Goal: Information Seeking & Learning: Check status

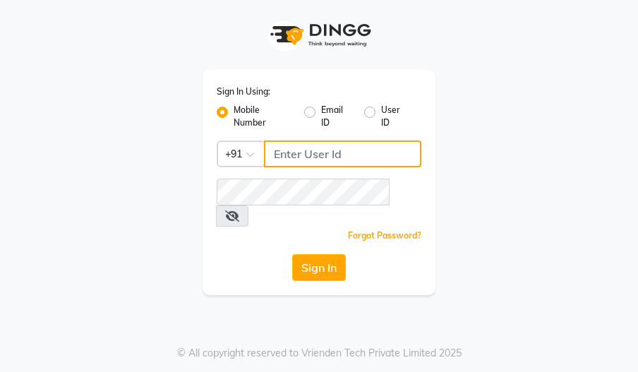
click at [315, 155] on input "Username" at bounding box center [342, 153] width 157 height 27
type input "9921430102"
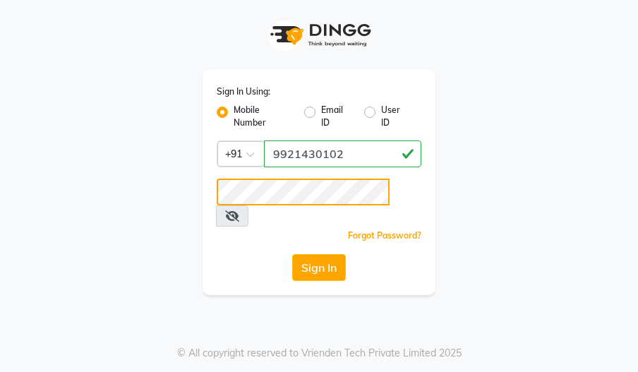
click at [292, 254] on button "Sign In" at bounding box center [319, 267] width 54 height 27
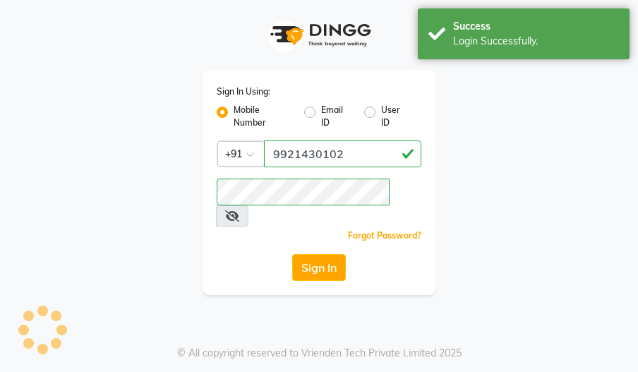
select select "3529"
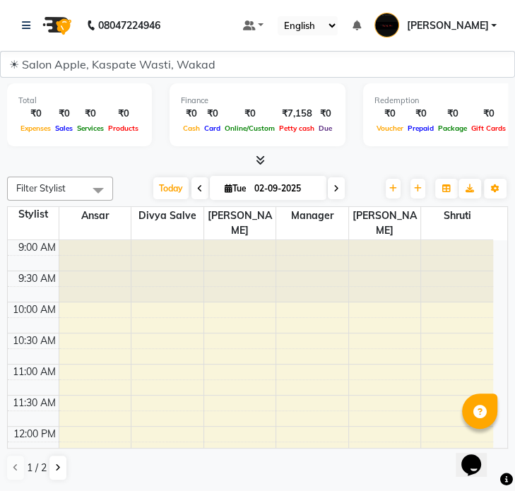
click at [22, 24] on div "08047224946" at bounding box center [91, 26] width 138 height 40
click at [23, 24] on icon at bounding box center [26, 25] width 8 height 10
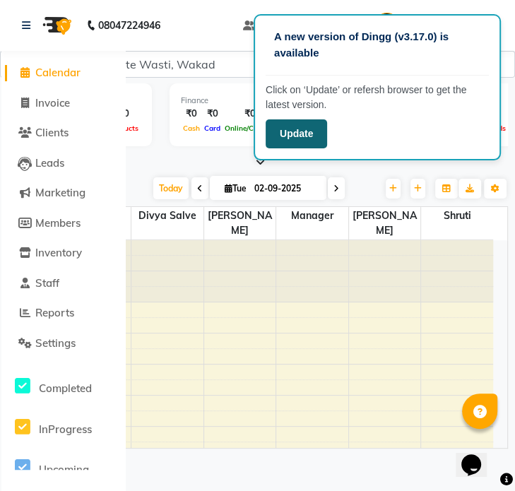
click at [294, 140] on button "Update" at bounding box center [295, 133] width 61 height 29
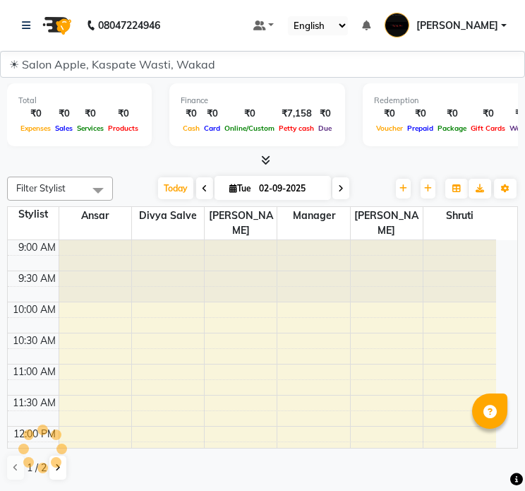
select select "3529"
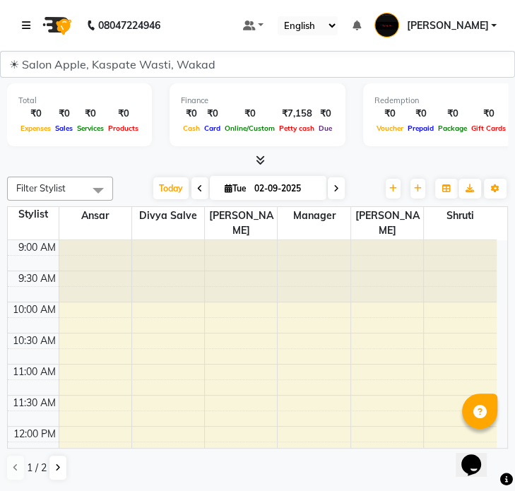
click at [28, 20] on icon at bounding box center [26, 25] width 8 height 10
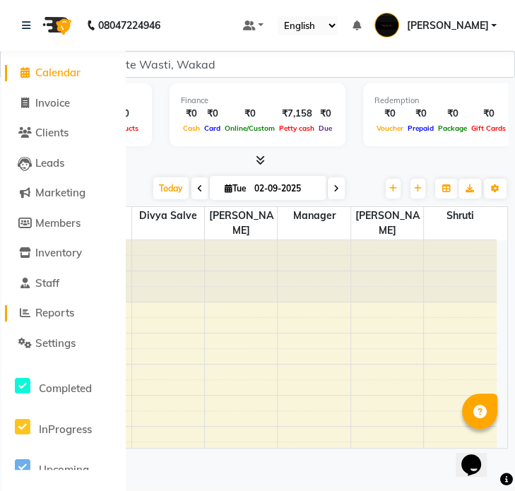
click at [66, 310] on span "Reports" at bounding box center [54, 312] width 39 height 13
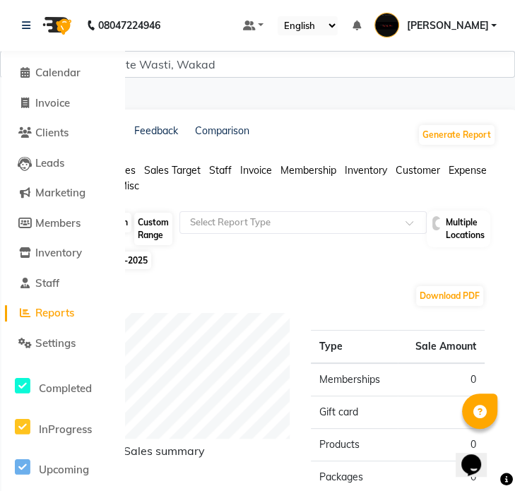
click at [274, 268] on div "Day Week Month Custom Range Select Report Type Multiple Locations Selected date…" at bounding box center [263, 472] width 463 height 524
click at [22, 20] on div "08047224946" at bounding box center [91, 26] width 138 height 40
click at [25, 24] on icon at bounding box center [26, 25] width 8 height 10
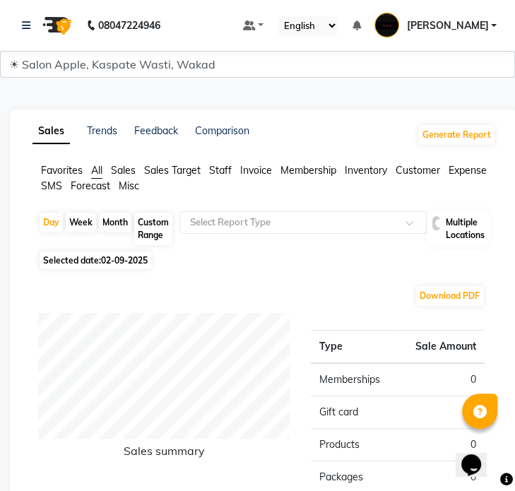
click at [96, 263] on span "Selected date: [DATE]" at bounding box center [96, 260] width 112 height 18
select select "9"
select select "2025"
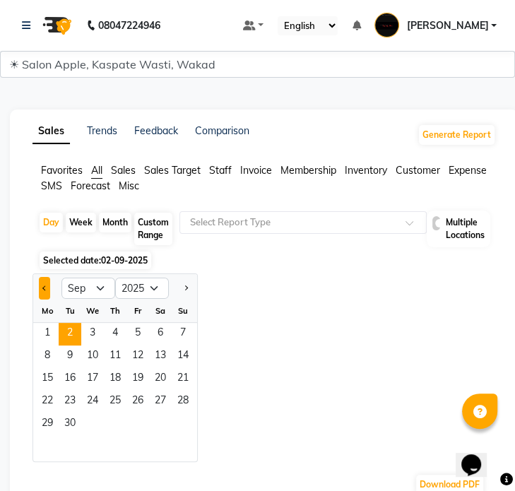
click at [42, 289] on button "Previous month" at bounding box center [44, 288] width 11 height 23
select select "8"
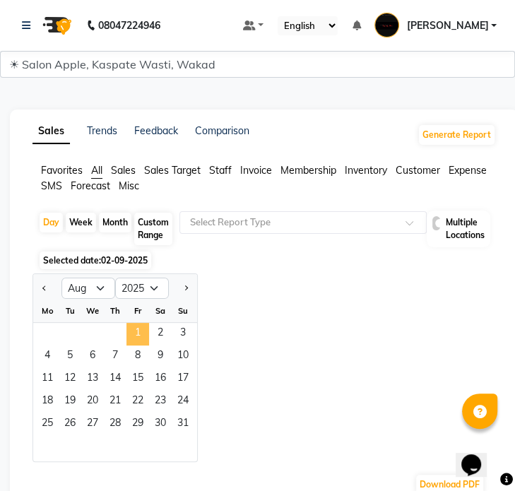
click at [135, 331] on span "1" at bounding box center [137, 334] width 23 height 23
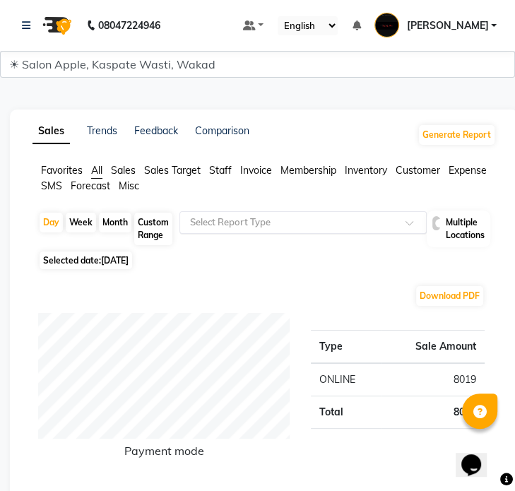
click at [387, 217] on input "text" at bounding box center [288, 222] width 203 height 14
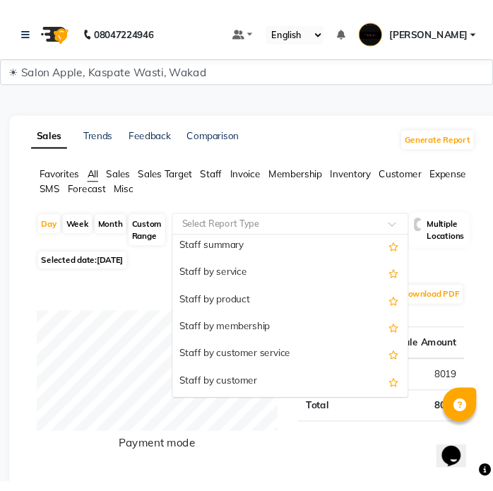
scroll to position [522, 0]
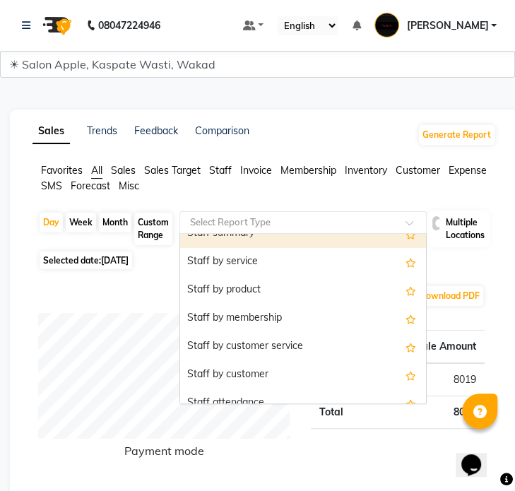
click at [273, 242] on div "Staff summary" at bounding box center [303, 233] width 246 height 28
select select "full_report"
select select "csv"
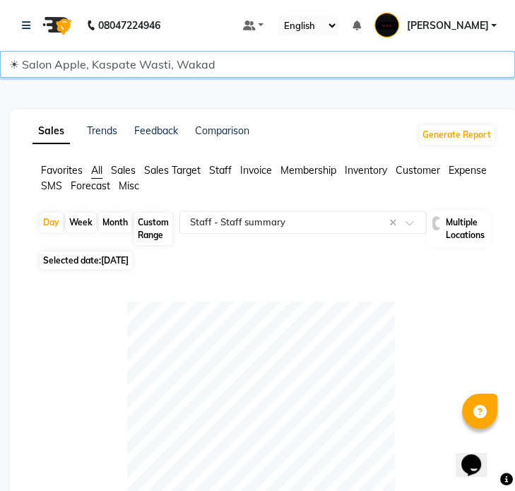
click at [397, 61] on select "☀ Salon Apple Punawale [Unisex], Punawale ☀ Salon Apple, Kaspate Wasti, Wakad" at bounding box center [257, 64] width 515 height 27
select select "2317"
click at [0, 51] on select "☀ Salon Apple Punawale [Unisex], Punawale ☀ Salon Apple, Kaspate Wasti, Wakad" at bounding box center [257, 64] width 515 height 27
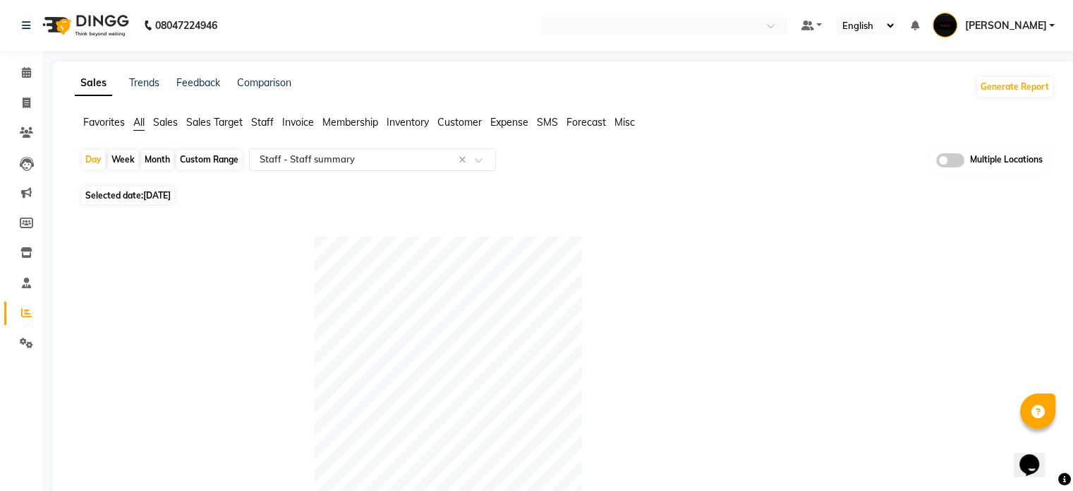
click at [121, 157] on div "Week" at bounding box center [123, 160] width 30 height 20
select select "8"
select select "2025"
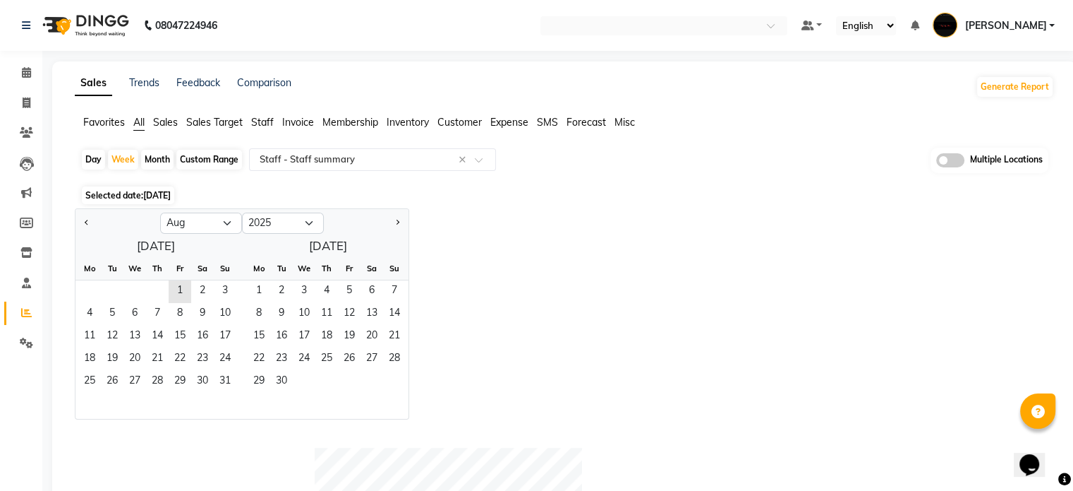
click at [96, 157] on div "Day" at bounding box center [93, 160] width 23 height 20
select select "8"
select select "2025"
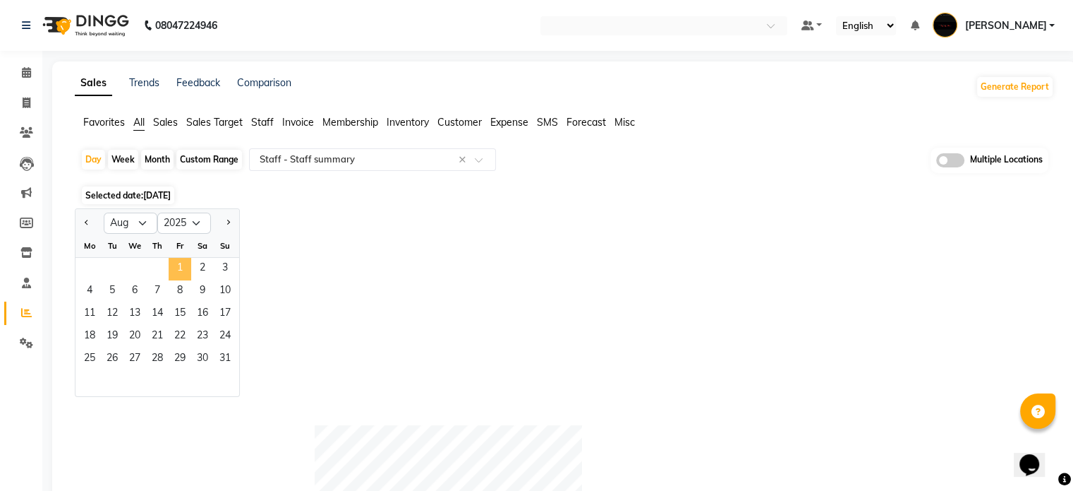
click at [180, 267] on span "1" at bounding box center [180, 269] width 23 height 23
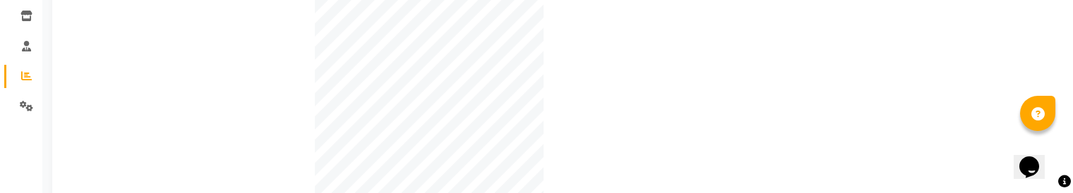
scroll to position [68, 0]
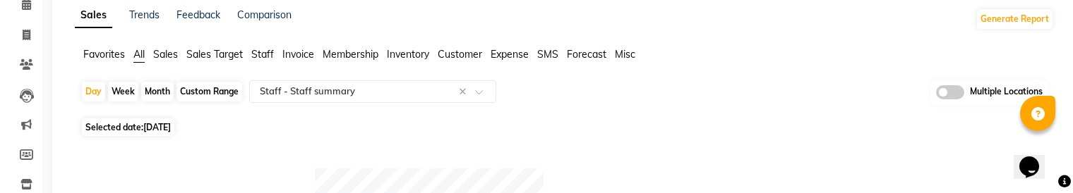
click at [171, 129] on span "[DATE]" at bounding box center [157, 127] width 28 height 11
select select "8"
select select "2025"
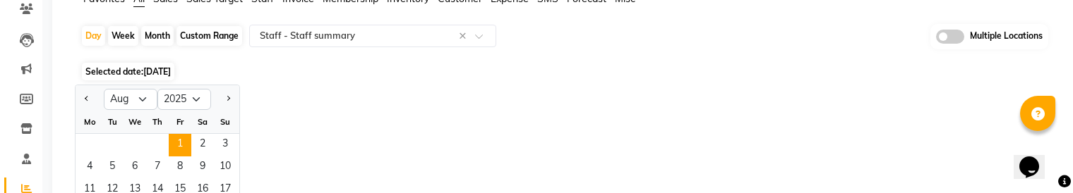
scroll to position [124, 0]
click at [209, 139] on span "2" at bounding box center [202, 144] width 23 height 23
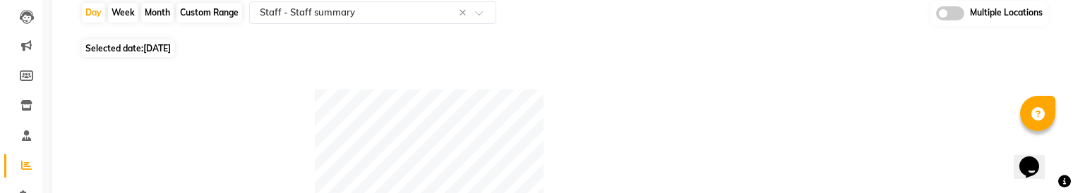
scroll to position [64, 0]
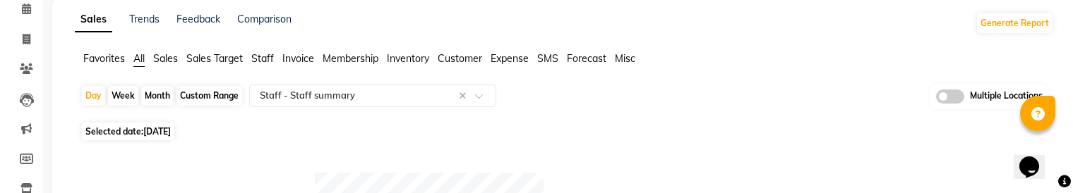
click at [124, 132] on span "Selected date: [DATE]" at bounding box center [128, 132] width 92 height 18
select select "8"
select select "2025"
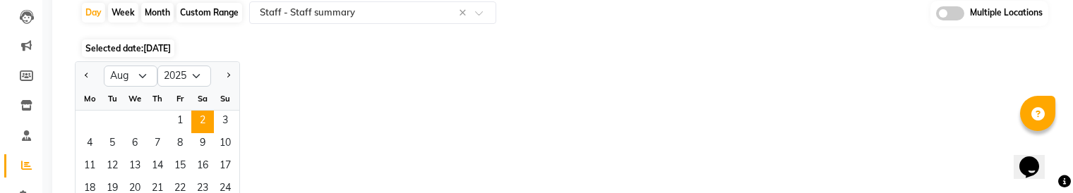
scroll to position [148, 0]
click at [224, 115] on span "3" at bounding box center [225, 120] width 23 height 23
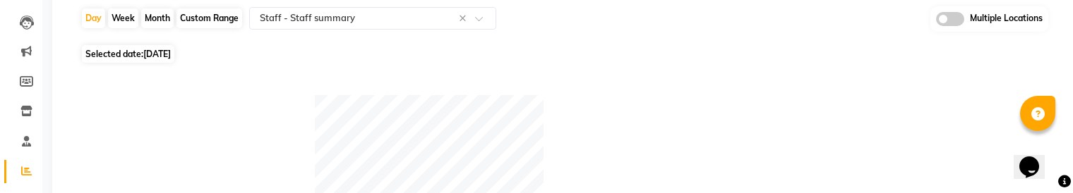
scroll to position [144, 0]
click at [165, 46] on span "[DATE]" at bounding box center [157, 51] width 28 height 11
select select "8"
select select "2025"
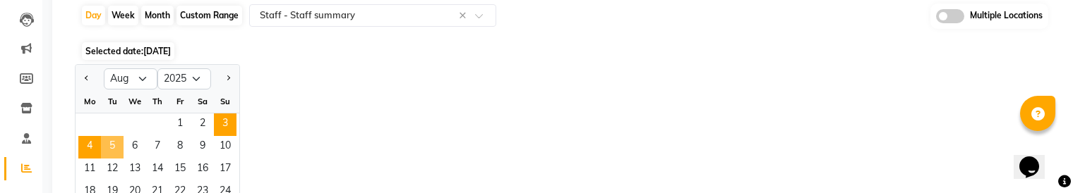
click at [92, 140] on span "4" at bounding box center [89, 147] width 23 height 23
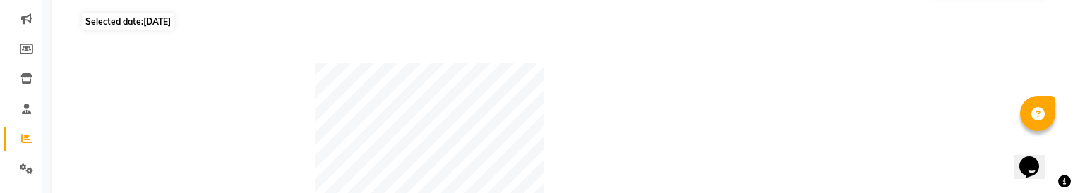
scroll to position [171, 0]
click at [145, 16] on span "Selected date: [DATE]" at bounding box center [128, 25] width 92 height 18
select select "8"
select select "2025"
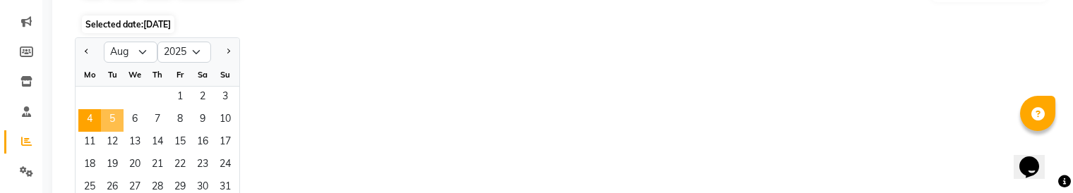
click at [107, 111] on span "5" at bounding box center [112, 120] width 23 height 23
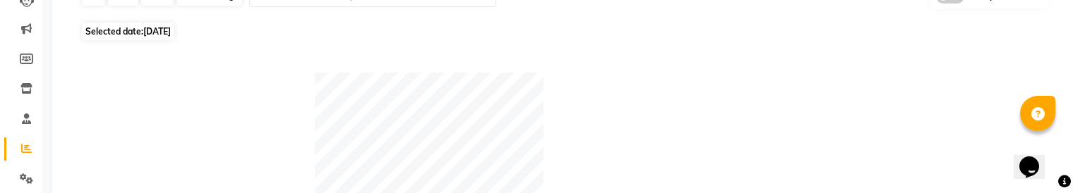
scroll to position [161, 0]
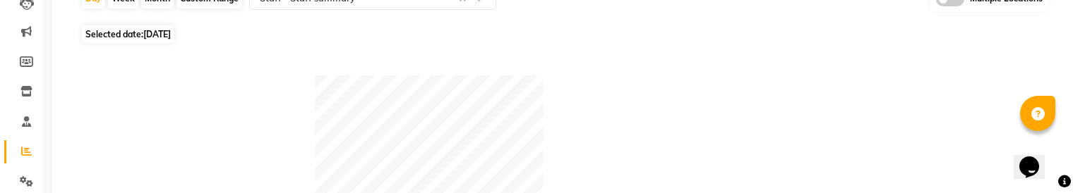
click at [171, 36] on span "[DATE]" at bounding box center [157, 34] width 28 height 11
select select "8"
select select "2025"
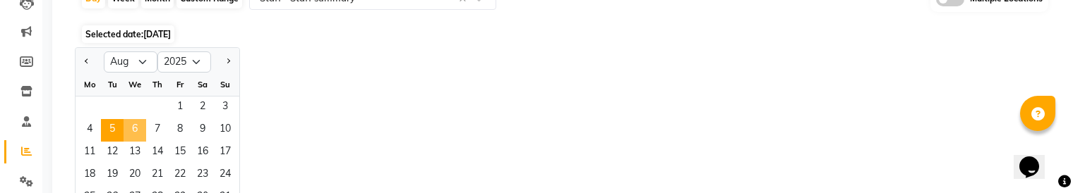
click at [141, 130] on span "6" at bounding box center [135, 130] width 23 height 23
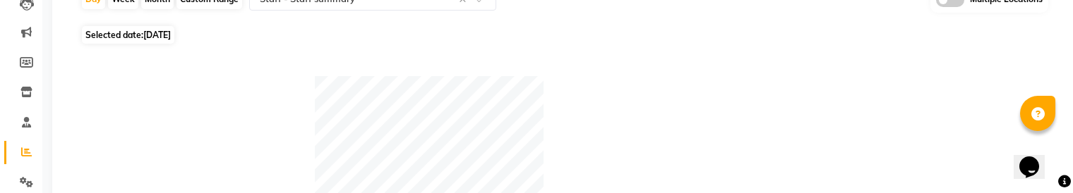
scroll to position [143, 0]
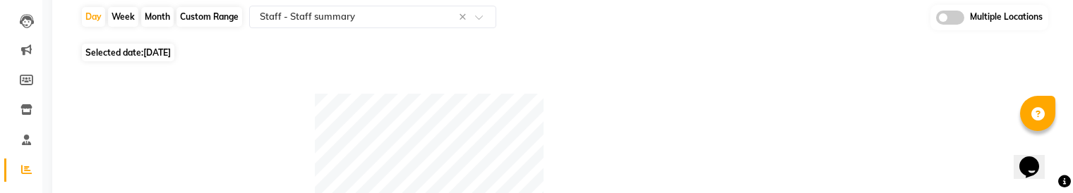
click at [156, 54] on span "[DATE]" at bounding box center [157, 52] width 28 height 11
select select "8"
select select "2025"
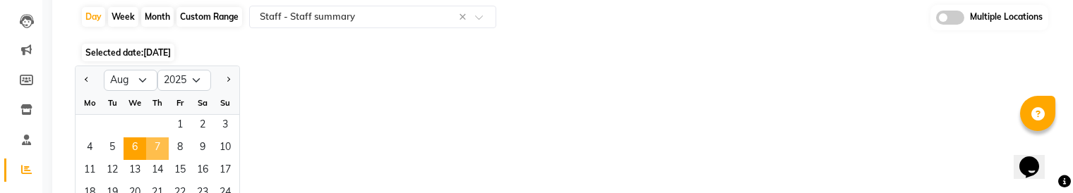
click at [155, 146] on span "7" at bounding box center [157, 149] width 23 height 23
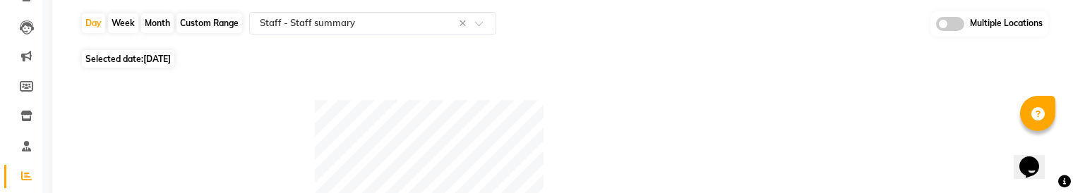
scroll to position [142, 0]
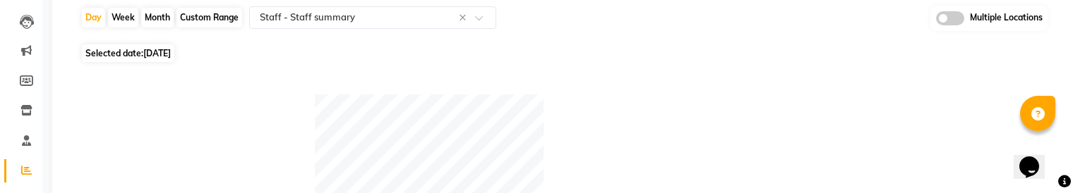
click at [162, 50] on span "[DATE]" at bounding box center [157, 53] width 28 height 11
select select "8"
select select "2025"
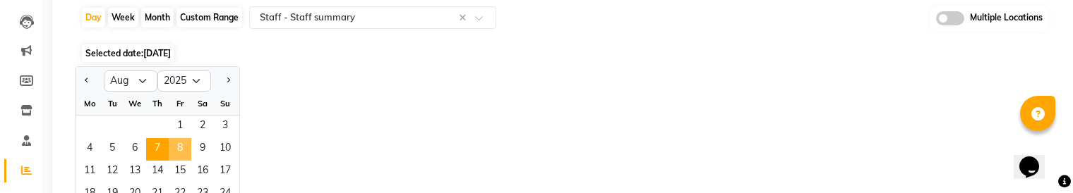
click at [179, 152] on span "8" at bounding box center [180, 149] width 23 height 23
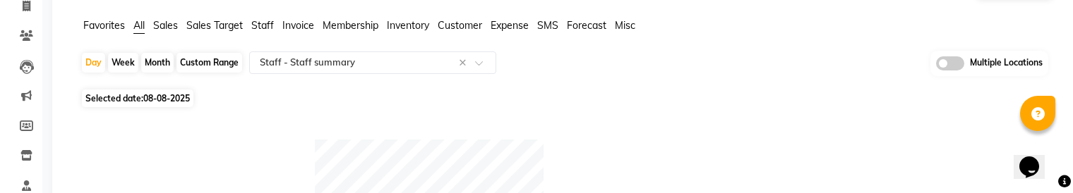
scroll to position [88, 0]
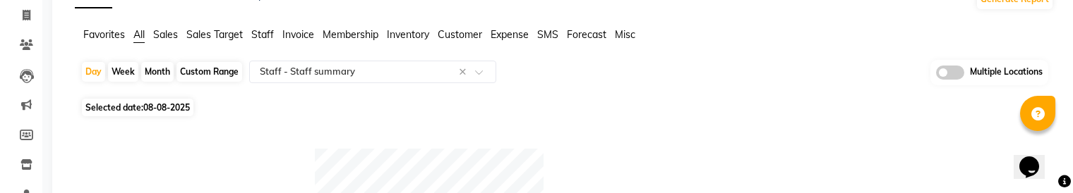
click at [155, 104] on span "08-08-2025" at bounding box center [166, 107] width 47 height 11
select select "8"
select select "2025"
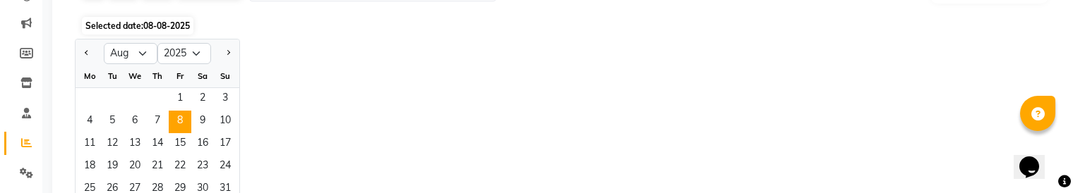
scroll to position [172, 0]
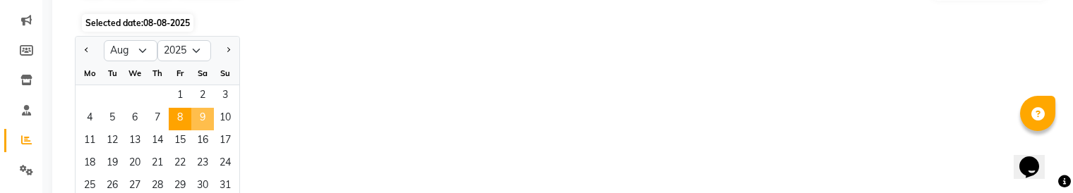
click at [203, 114] on span "9" at bounding box center [202, 119] width 23 height 23
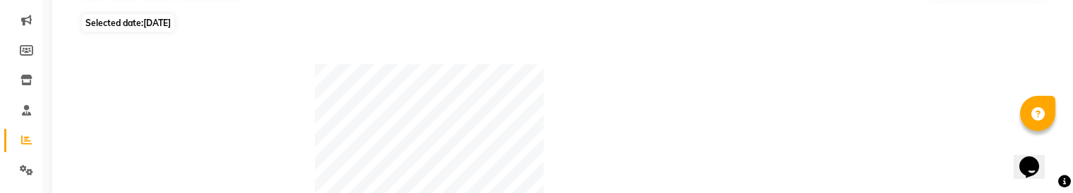
scroll to position [163, 0]
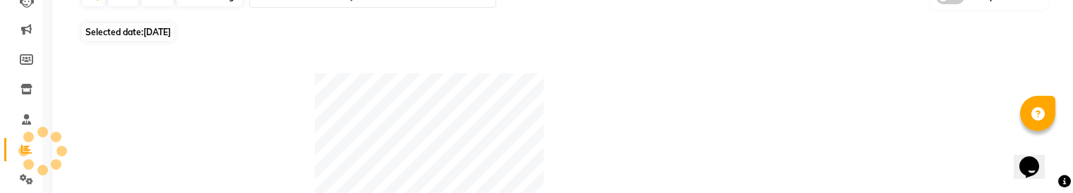
click at [167, 28] on span "[DATE]" at bounding box center [157, 32] width 28 height 11
select select "8"
select select "2025"
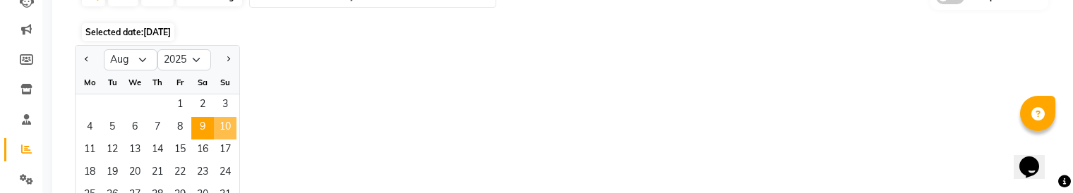
click at [220, 121] on span "10" at bounding box center [225, 128] width 23 height 23
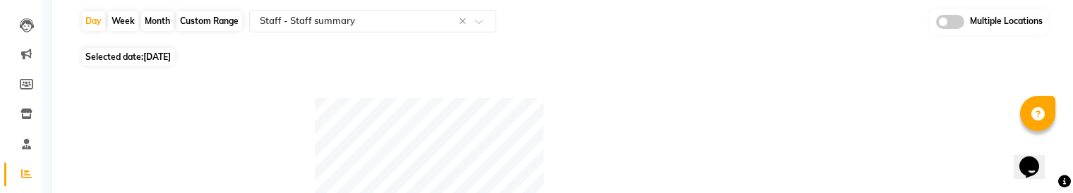
scroll to position [167, 0]
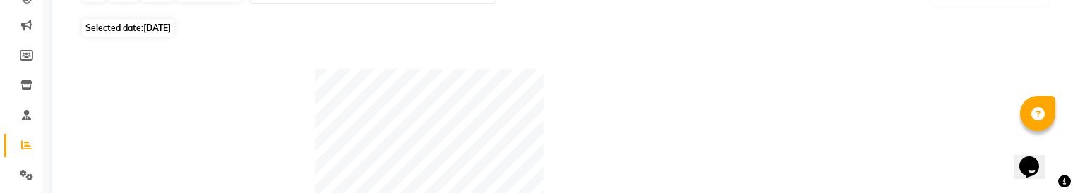
click at [131, 23] on span "Selected date: [DATE]" at bounding box center [128, 28] width 92 height 18
select select "8"
select select "2025"
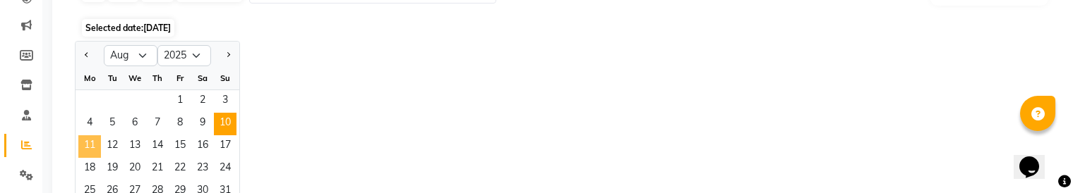
click at [100, 146] on span "11" at bounding box center [89, 147] width 23 height 23
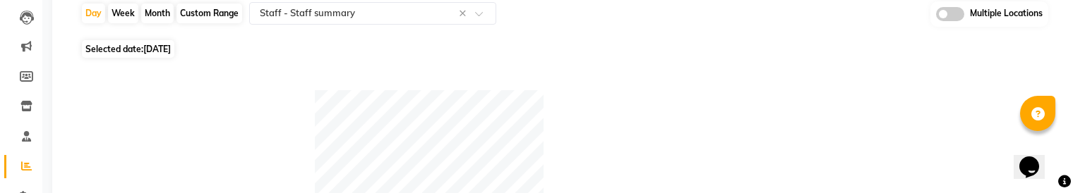
scroll to position [146, 0]
click at [141, 46] on span "Selected date: [DATE]" at bounding box center [128, 49] width 92 height 18
select select "8"
select select "2025"
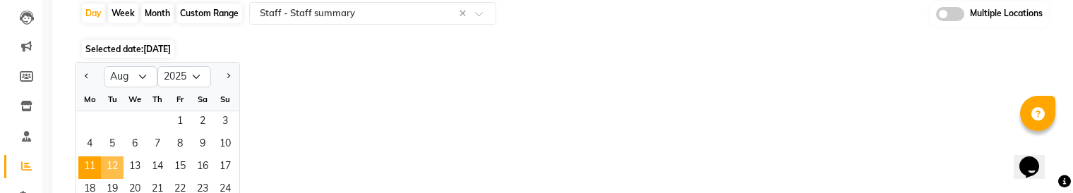
click at [116, 166] on span "12" at bounding box center [112, 168] width 23 height 23
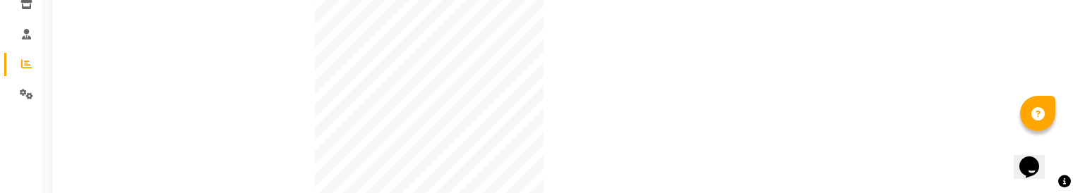
scroll to position [79, 0]
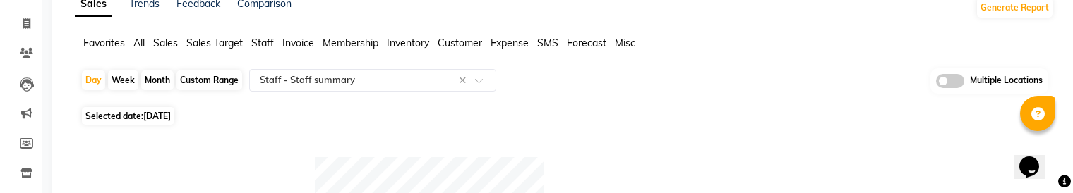
click at [149, 116] on span "[DATE]" at bounding box center [157, 116] width 28 height 11
select select "8"
select select "2025"
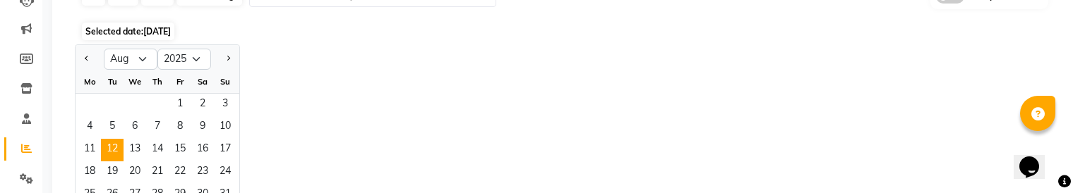
scroll to position [164, 0]
click at [136, 140] on span "13" at bounding box center [135, 150] width 23 height 23
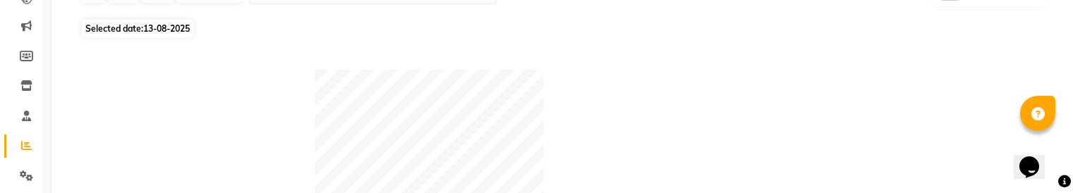
scroll to position [169, 0]
click at [132, 25] on span "Selected date: [DATE]" at bounding box center [138, 26] width 112 height 18
select select "8"
select select "2025"
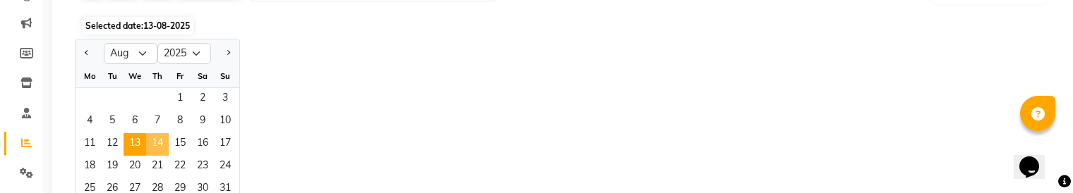
click at [155, 148] on span "14" at bounding box center [157, 144] width 23 height 23
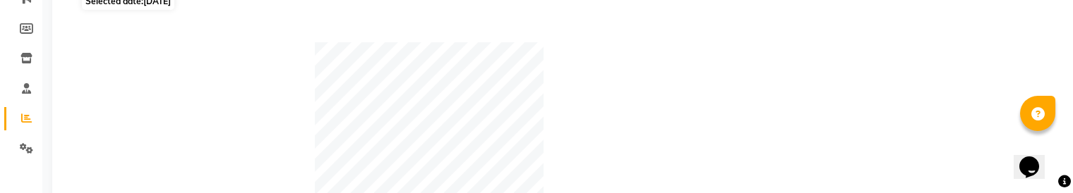
scroll to position [193, 0]
click at [159, 5] on span "[DATE]" at bounding box center [157, 2] width 28 height 11
select select "8"
select select "2025"
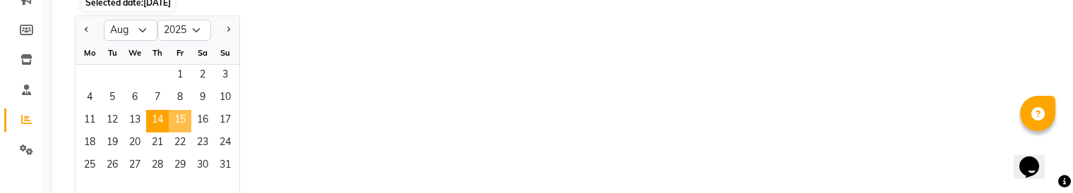
click at [184, 116] on span "15" at bounding box center [180, 121] width 23 height 23
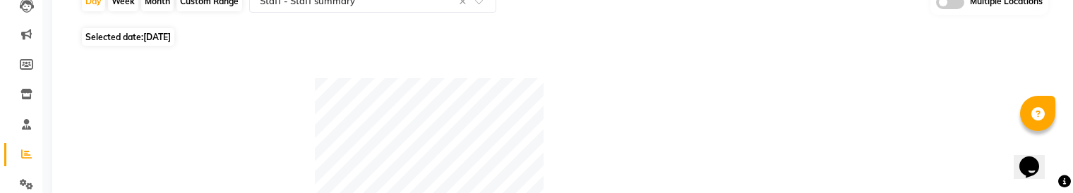
scroll to position [155, 0]
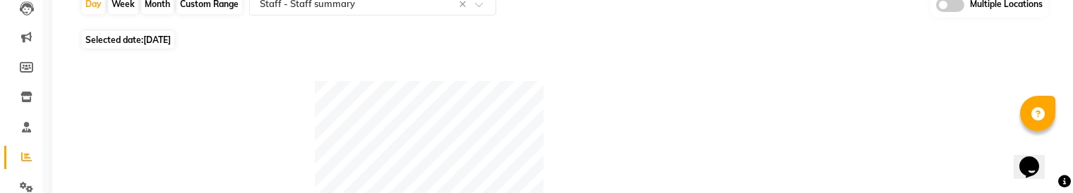
click at [152, 40] on span "[DATE]" at bounding box center [157, 40] width 28 height 11
select select "8"
select select "2025"
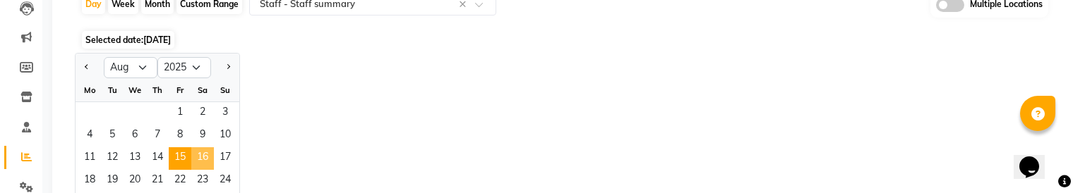
click at [200, 160] on span "16" at bounding box center [202, 159] width 23 height 23
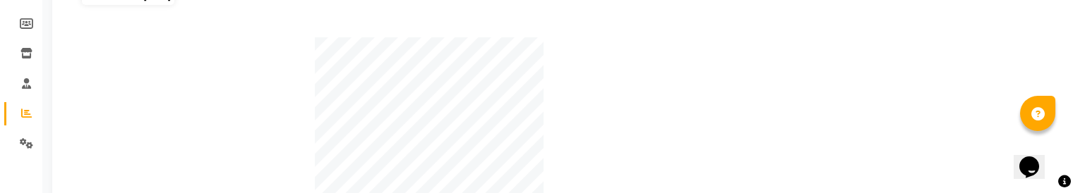
scroll to position [187, 0]
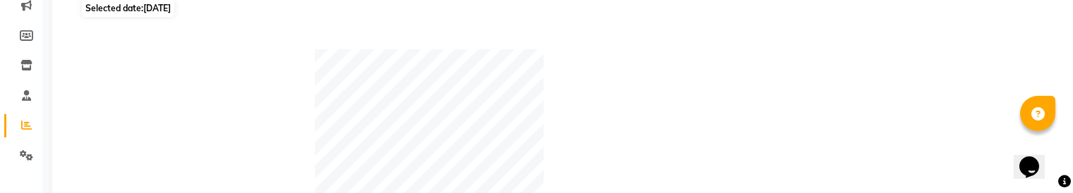
click at [164, 6] on span "[DATE]" at bounding box center [157, 8] width 28 height 11
select select "8"
select select "2025"
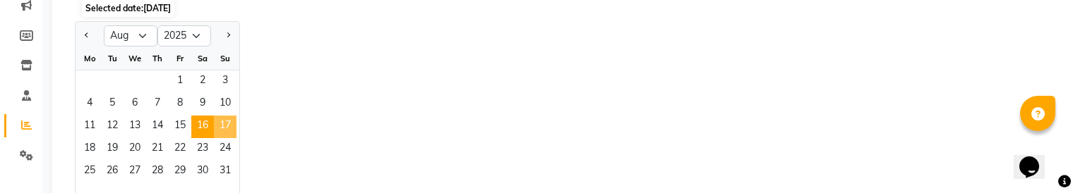
click at [229, 132] on span "17" at bounding box center [225, 127] width 23 height 23
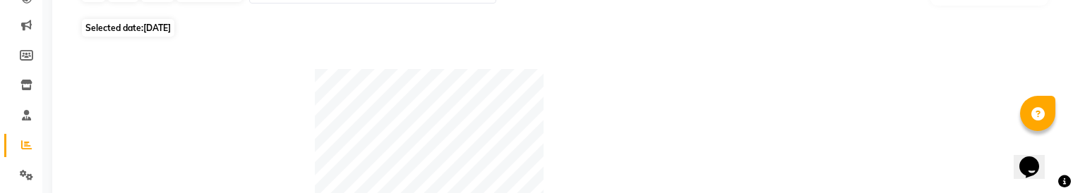
scroll to position [174, 0]
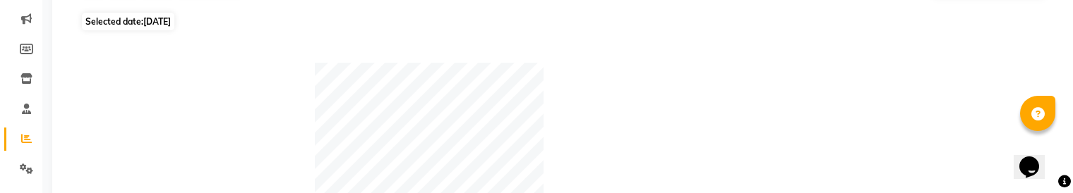
click at [143, 16] on span "Selected date: [DATE]" at bounding box center [128, 22] width 92 height 18
select select "8"
select select "2025"
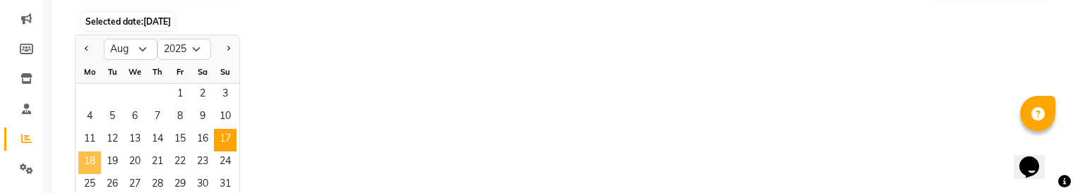
click at [88, 157] on span "18" at bounding box center [89, 163] width 23 height 23
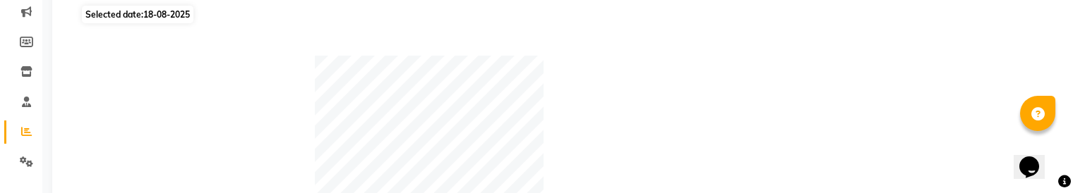
scroll to position [172, 0]
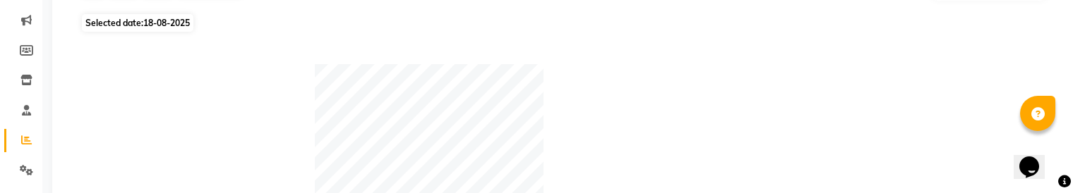
click at [138, 25] on span "Selected date: [DATE]" at bounding box center [138, 23] width 112 height 18
select select "8"
select select "2025"
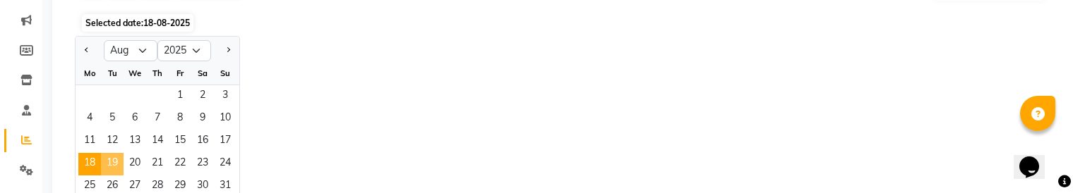
click at [111, 163] on span "19" at bounding box center [112, 164] width 23 height 23
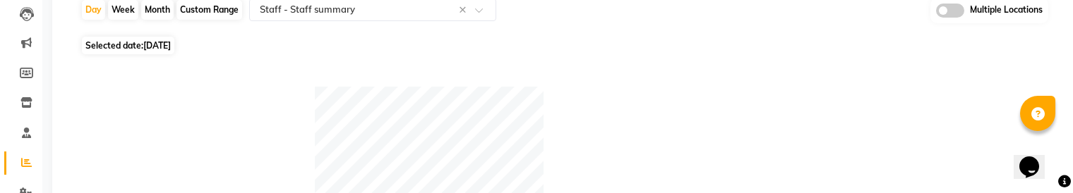
scroll to position [147, 0]
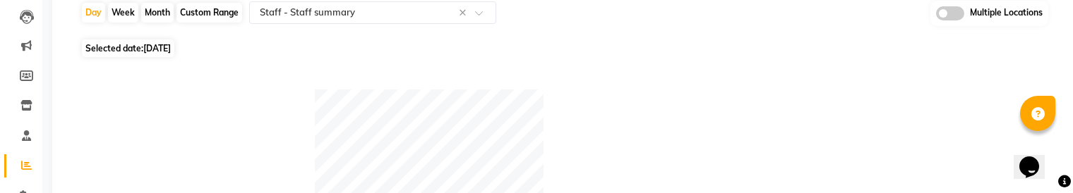
click at [140, 43] on span "Selected date: [DATE]" at bounding box center [128, 49] width 92 height 18
select select "8"
select select "2025"
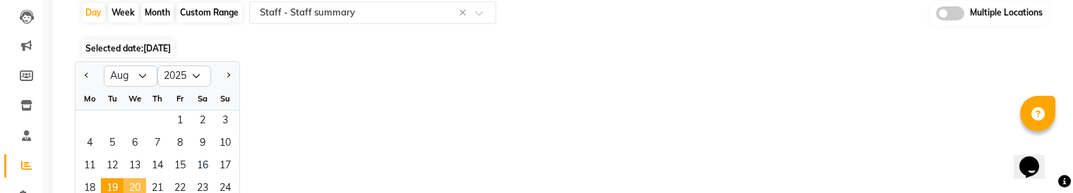
click at [134, 185] on span "20" at bounding box center [135, 190] width 23 height 23
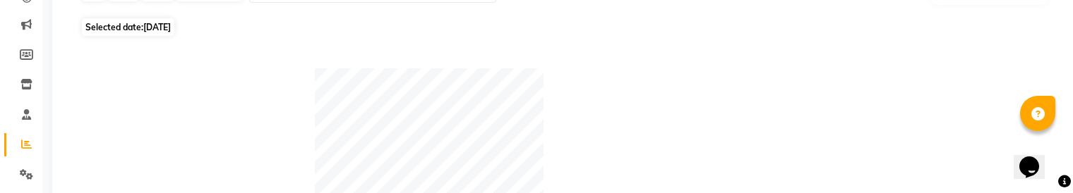
scroll to position [171, 0]
click at [131, 20] on span "Selected date: [DATE]" at bounding box center [128, 25] width 92 height 18
select select "8"
select select "2025"
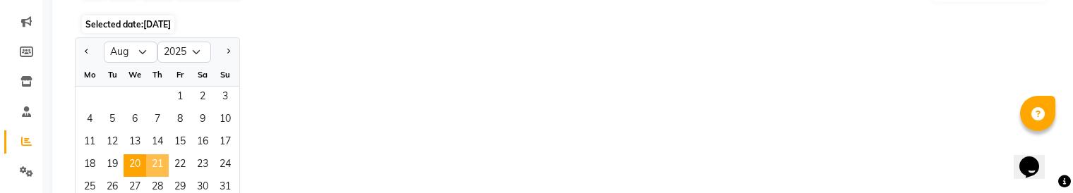
click at [159, 173] on span "21" at bounding box center [157, 166] width 23 height 23
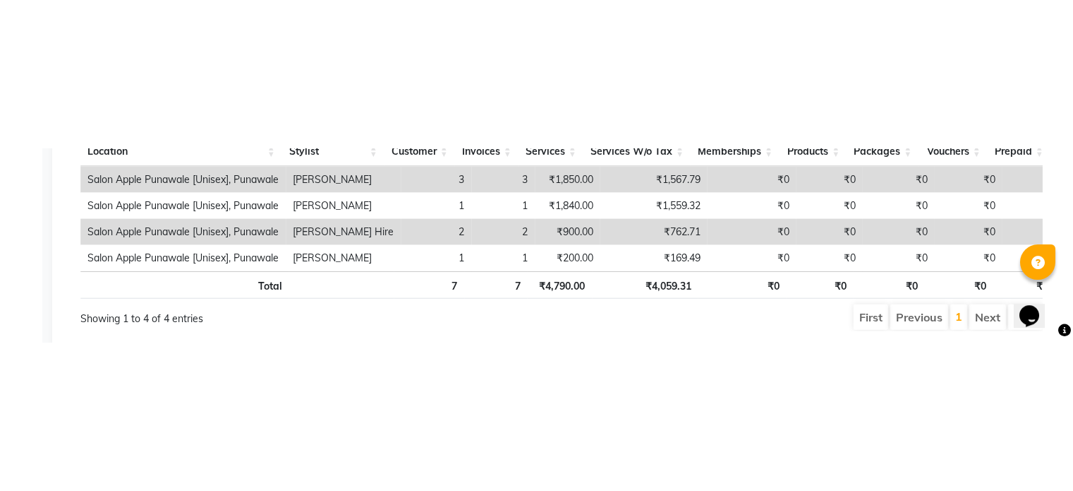
scroll to position [345, 0]
